Goal: Task Accomplishment & Management: Use online tool/utility

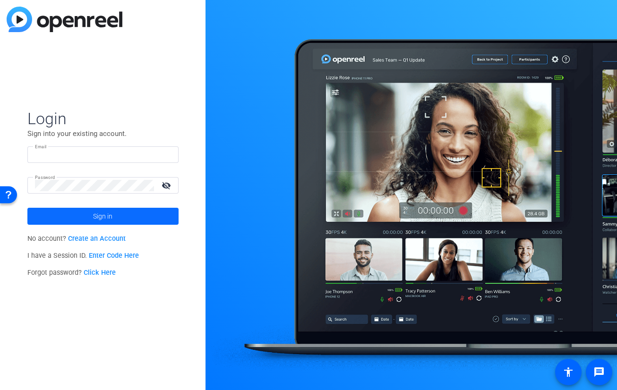
type input "[PERSON_NAME][EMAIL_ADDRESS][DOMAIN_NAME]"
click at [104, 216] on span "Sign in" at bounding box center [102, 217] width 19 height 24
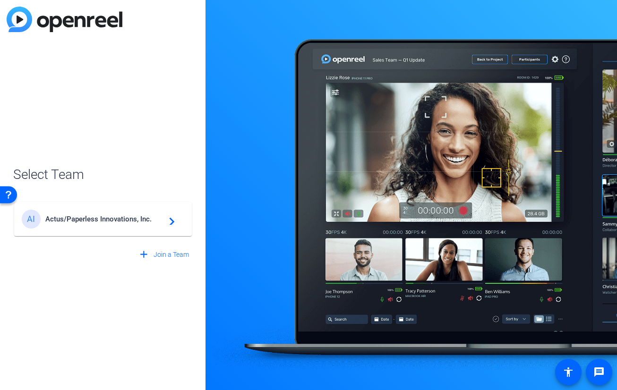
click at [121, 225] on div "AI Actus/Paperless Innovations, Inc. navigate_next" at bounding box center [103, 219] width 163 height 19
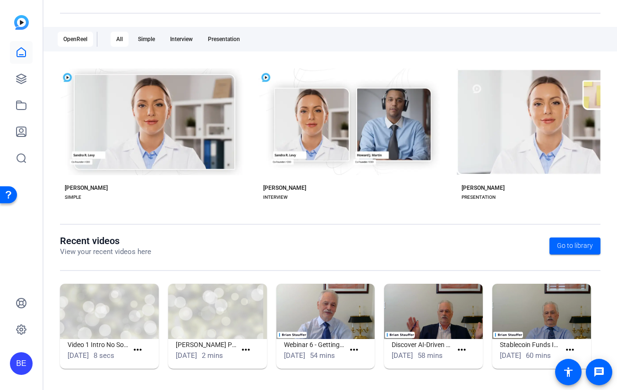
scroll to position [146, 0]
click at [21, 79] on icon at bounding box center [21, 78] width 9 height 9
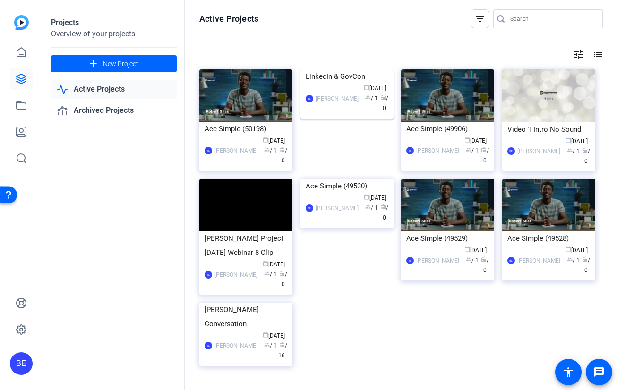
click at [344, 69] on img at bounding box center [347, 69] width 93 height 0
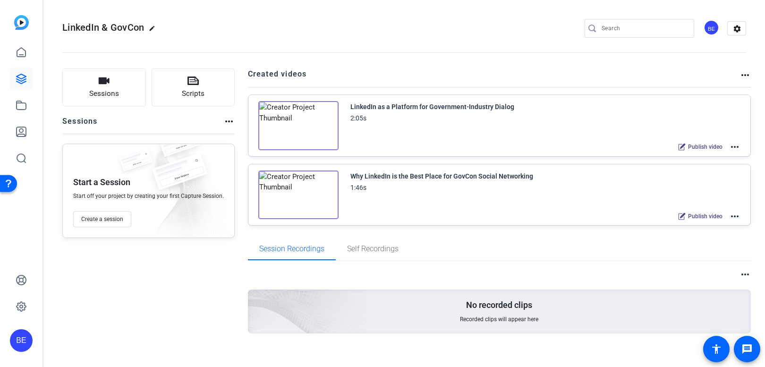
click at [299, 195] on img at bounding box center [298, 195] width 80 height 49
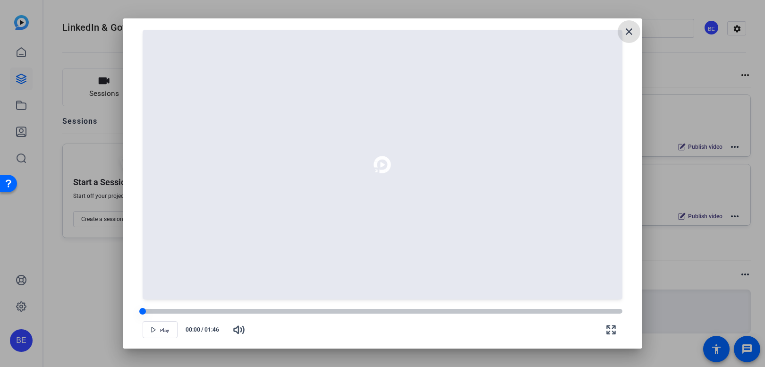
click at [160, 330] on span "Play" at bounding box center [164, 331] width 9 height 6
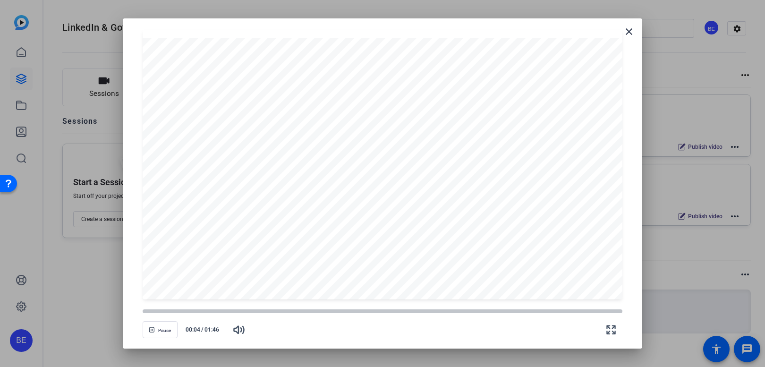
drag, startPoint x: 231, startPoint y: 311, endPoint x: 141, endPoint y: 313, distance: 90.3
click at [141, 313] on div "Pause 00:04 / 01:46" at bounding box center [382, 319] width 497 height 38
click at [240, 333] on icon "button" at bounding box center [238, 329] width 11 height 11
click at [144, 312] on div at bounding box center [144, 312] width 8 height 8
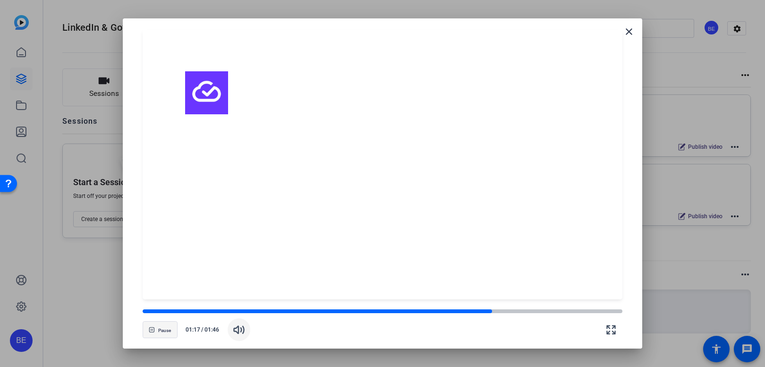
click at [163, 335] on span "button" at bounding box center [160, 329] width 34 height 23
click at [617, 33] on mat-icon "close" at bounding box center [629, 31] width 11 height 11
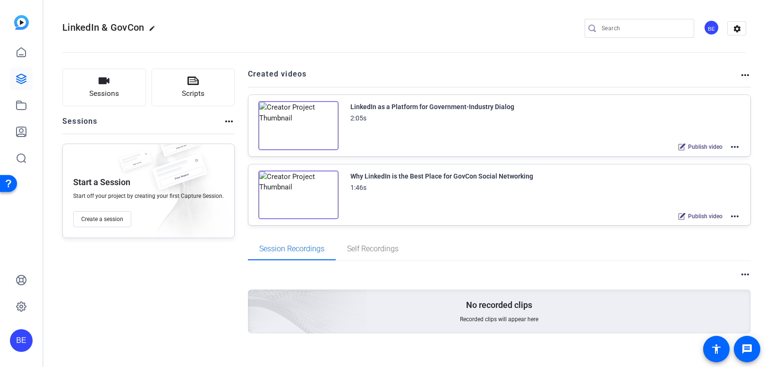
click at [293, 125] on img at bounding box center [298, 125] width 80 height 49
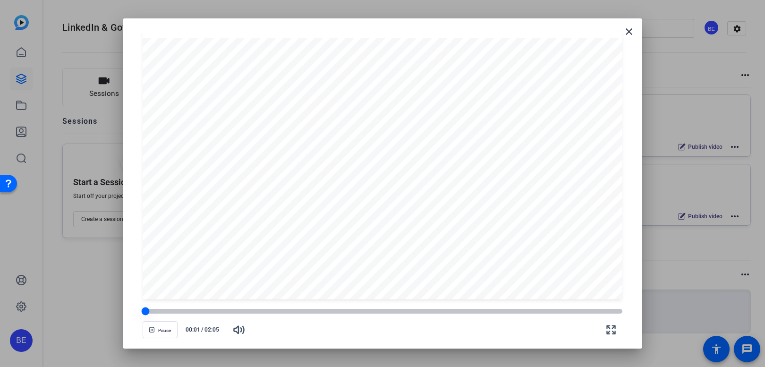
drag, startPoint x: 184, startPoint y: 312, endPoint x: 146, endPoint y: 312, distance: 38.3
click at [146, 312] on div at bounding box center [146, 312] width 8 height 8
click at [158, 330] on span "Pause" at bounding box center [164, 331] width 13 height 6
click at [155, 329] on icon "button" at bounding box center [154, 330] width 6 height 6
click at [188, 314] on div at bounding box center [188, 312] width 8 height 8
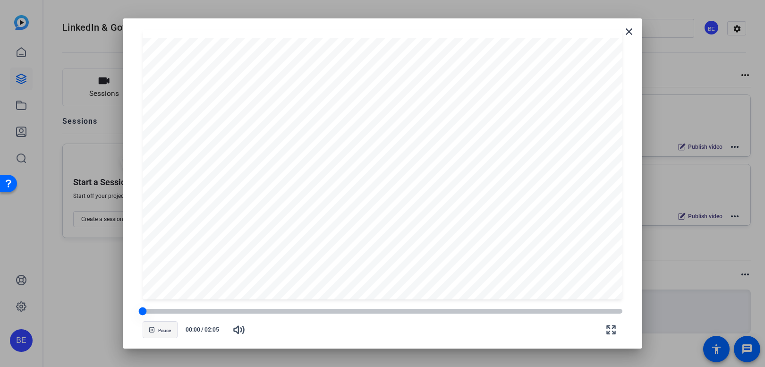
click at [142, 314] on div at bounding box center [143, 312] width 8 height 8
click at [164, 334] on span "button" at bounding box center [160, 329] width 34 height 23
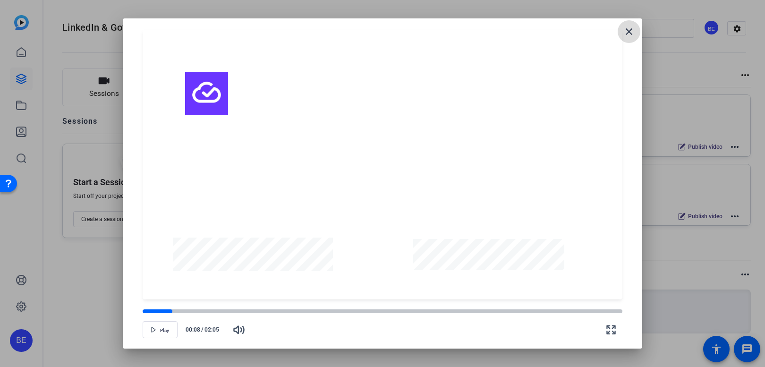
click at [617, 31] on mat-icon "close" at bounding box center [629, 31] width 11 height 11
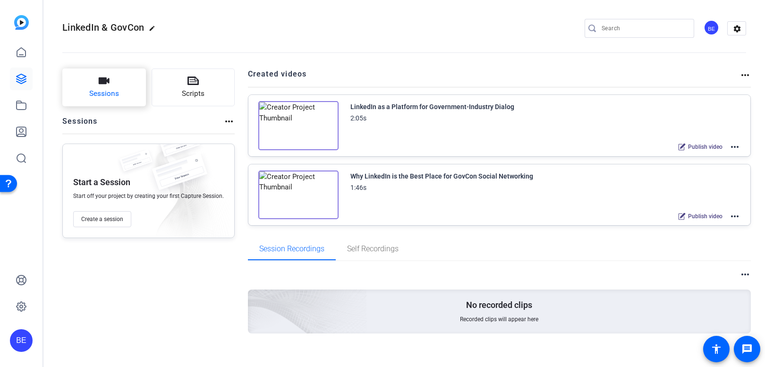
click at [103, 86] on icon "button" at bounding box center [103, 80] width 11 height 11
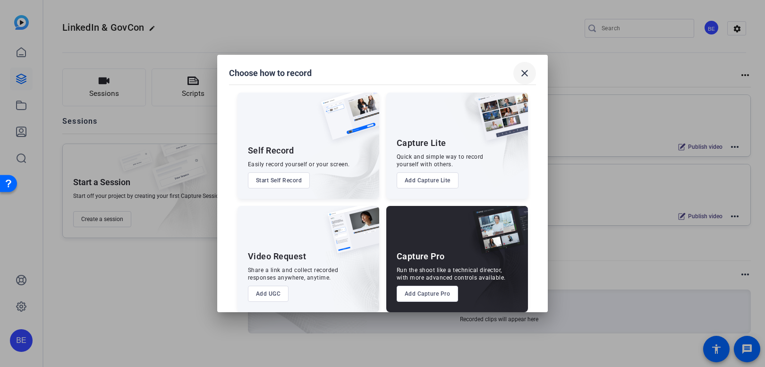
click at [527, 73] on mat-icon "close" at bounding box center [524, 73] width 11 height 11
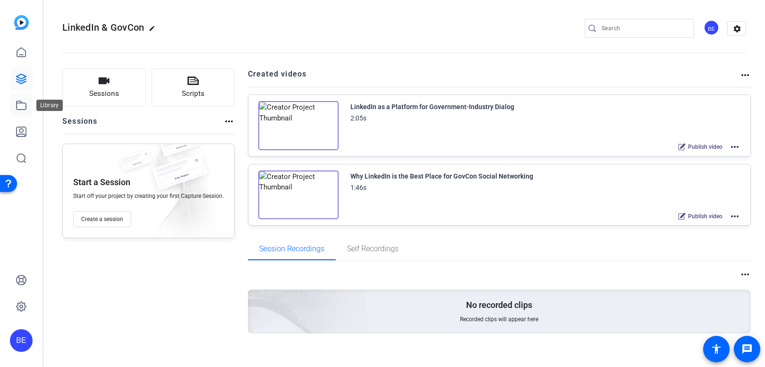
click at [22, 103] on icon at bounding box center [21, 105] width 9 height 9
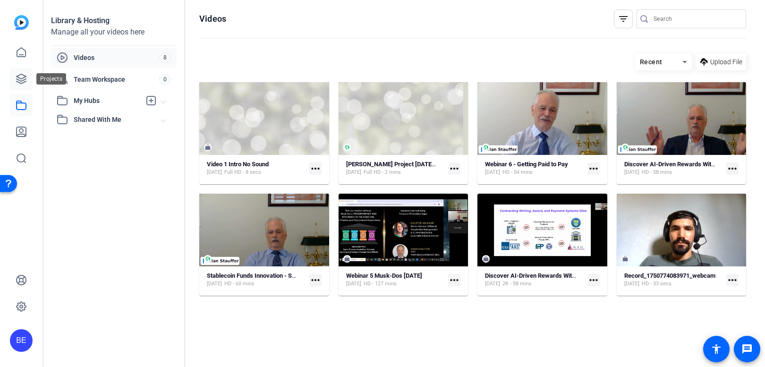
click at [17, 75] on icon at bounding box center [21, 78] width 11 height 11
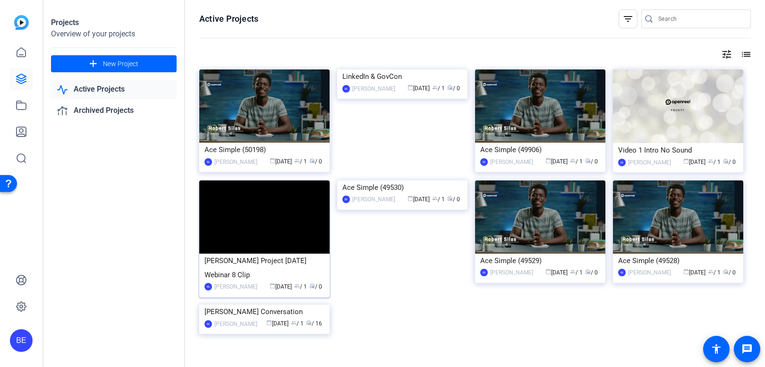
click at [249, 262] on div "[PERSON_NAME] Project [DATE] Webinar 8 Clip" at bounding box center [265, 268] width 120 height 28
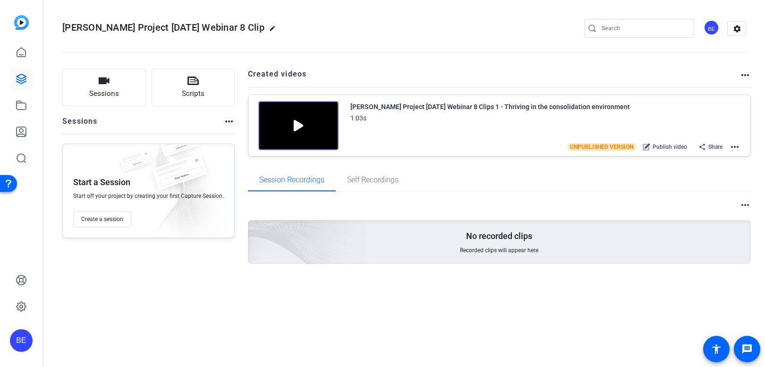
click at [293, 126] on img at bounding box center [298, 125] width 80 height 49
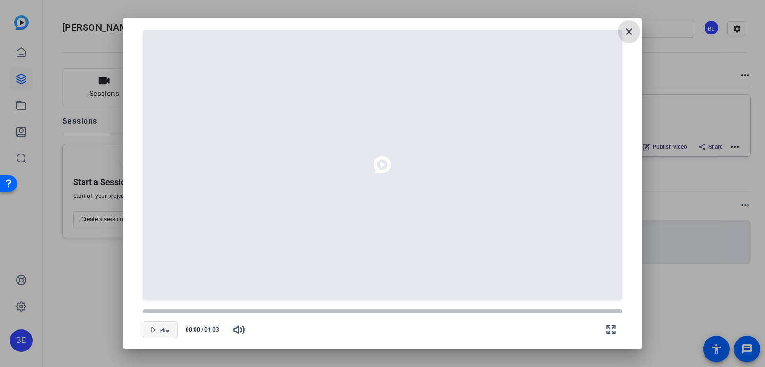
click at [156, 334] on span "button" at bounding box center [160, 329] width 34 height 23
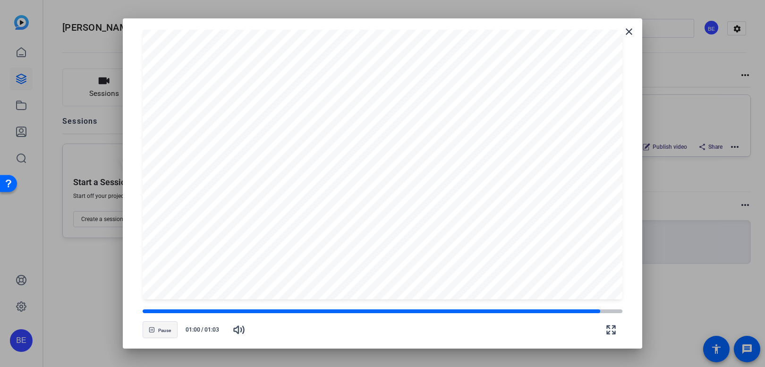
click at [155, 330] on span "button" at bounding box center [160, 329] width 34 height 23
click at [617, 30] on mat-icon "close" at bounding box center [629, 31] width 11 height 11
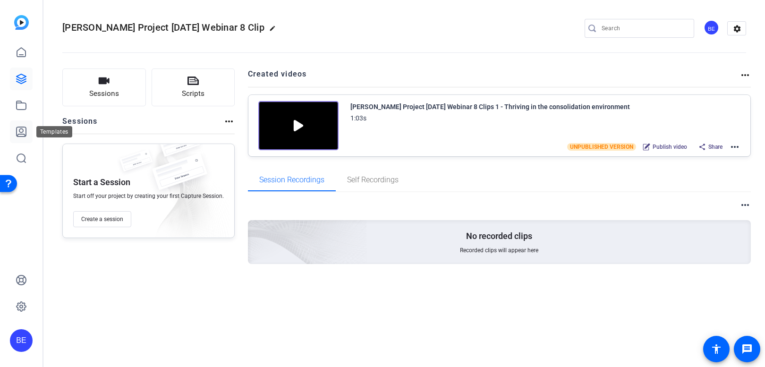
click at [22, 131] on icon at bounding box center [21, 131] width 11 height 11
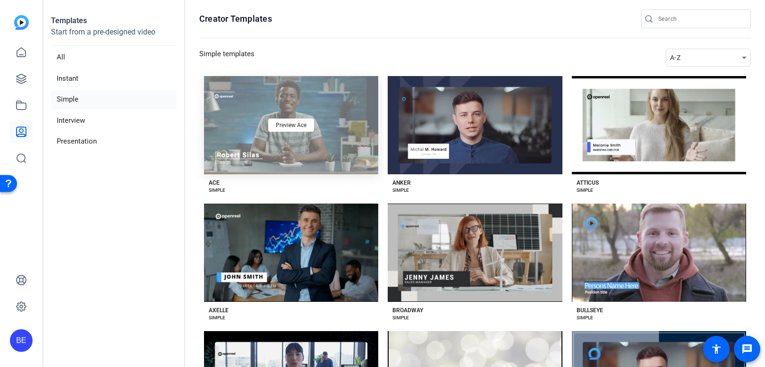
click at [294, 112] on div "Preview Ace" at bounding box center [291, 125] width 174 height 98
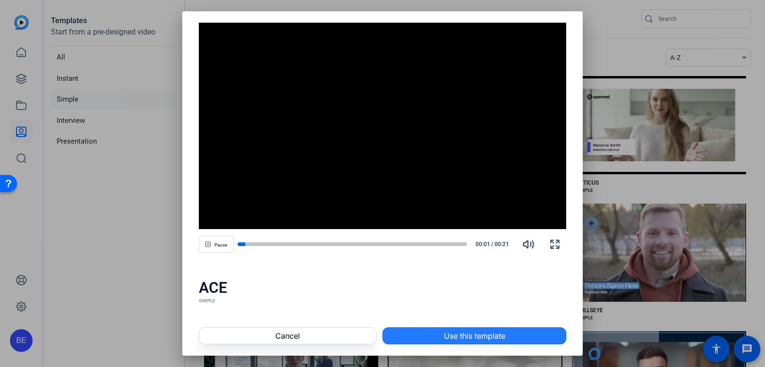
click at [438, 337] on span at bounding box center [474, 336] width 183 height 23
